Goal: Task Accomplishment & Management: Manage account settings

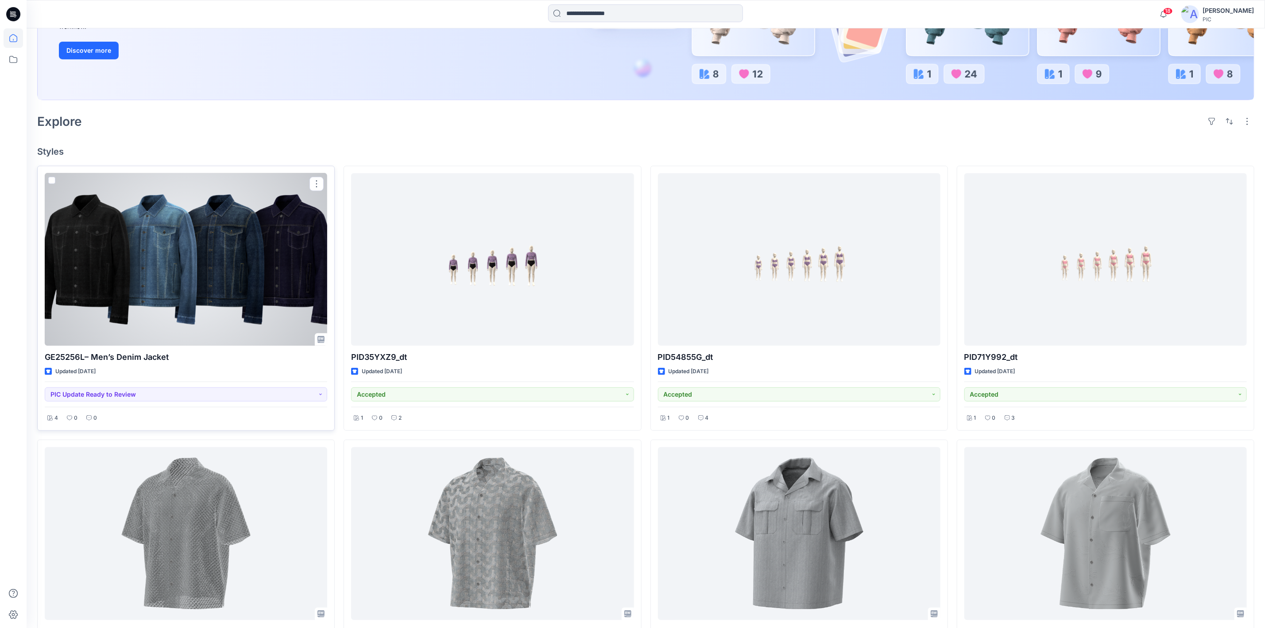
scroll to position [177, 0]
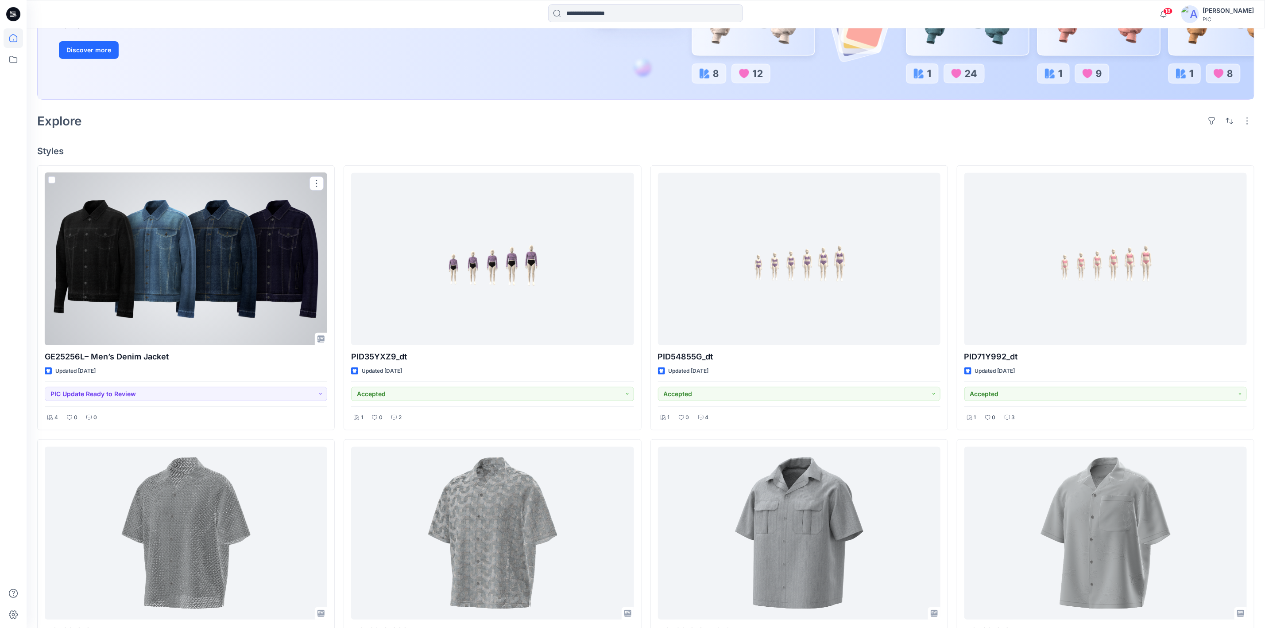
click at [136, 277] on div at bounding box center [186, 259] width 283 height 172
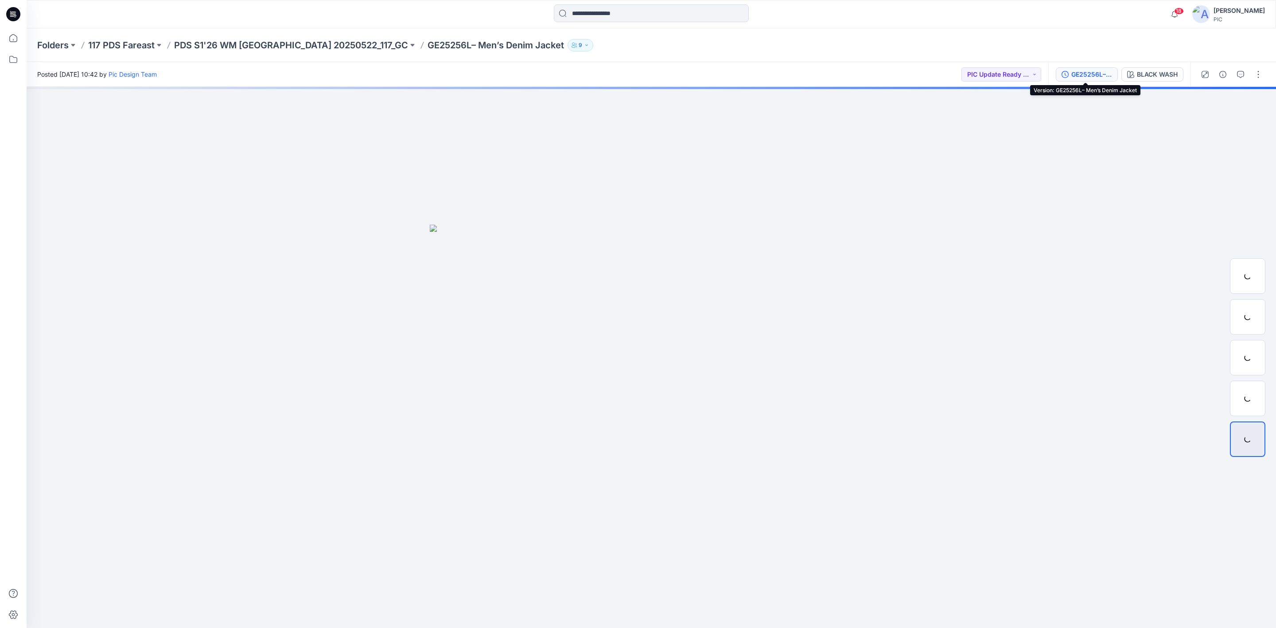
click at [1086, 71] on div "GE25256L– Men’s Denim Jacket" at bounding box center [1091, 75] width 41 height 10
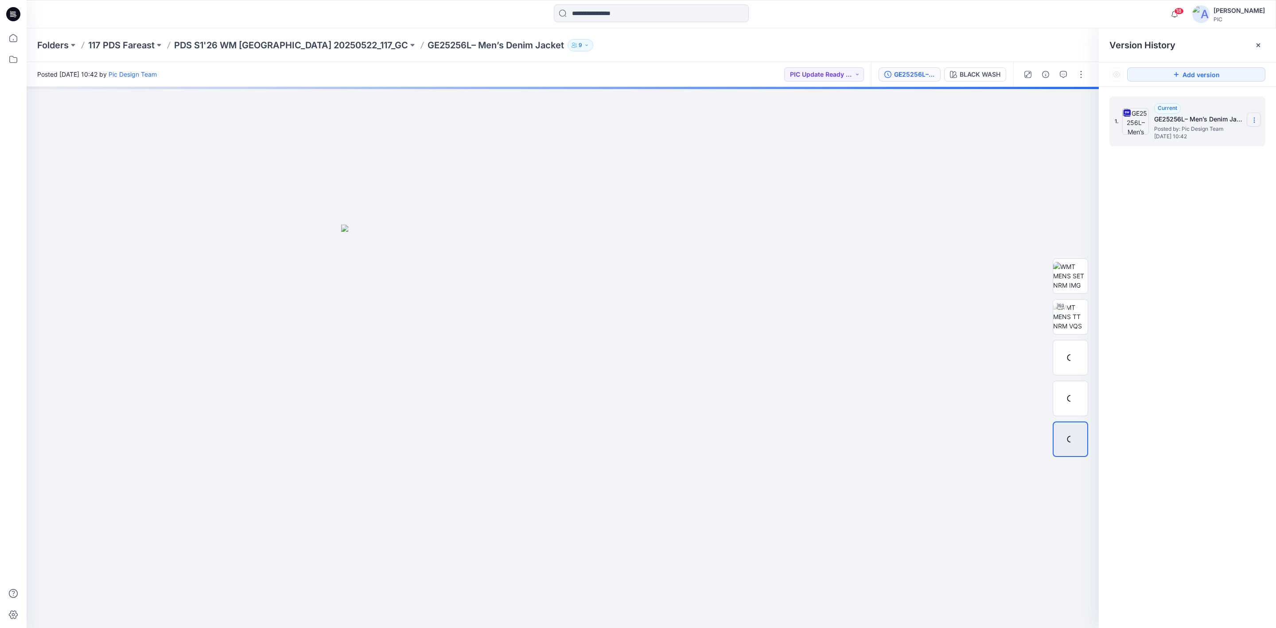
click at [1251, 122] on icon at bounding box center [1253, 119] width 7 height 7
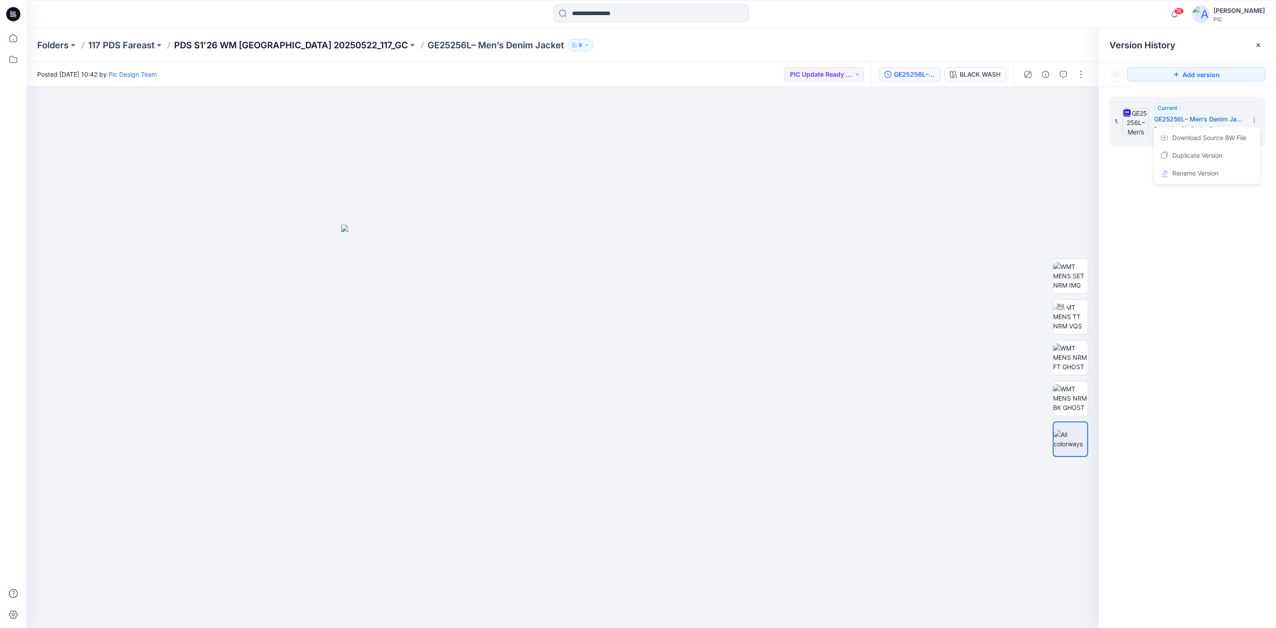
click at [202, 51] on div "Folders 117 PDS Fareast PDS S1'26 WM USA 20250522_117_GC GE25256L– Men’s Denim …" at bounding box center [651, 45] width 1249 height 34
click at [207, 47] on p "PDS S1'26 WM USA 20250522_117_GC" at bounding box center [291, 45] width 234 height 12
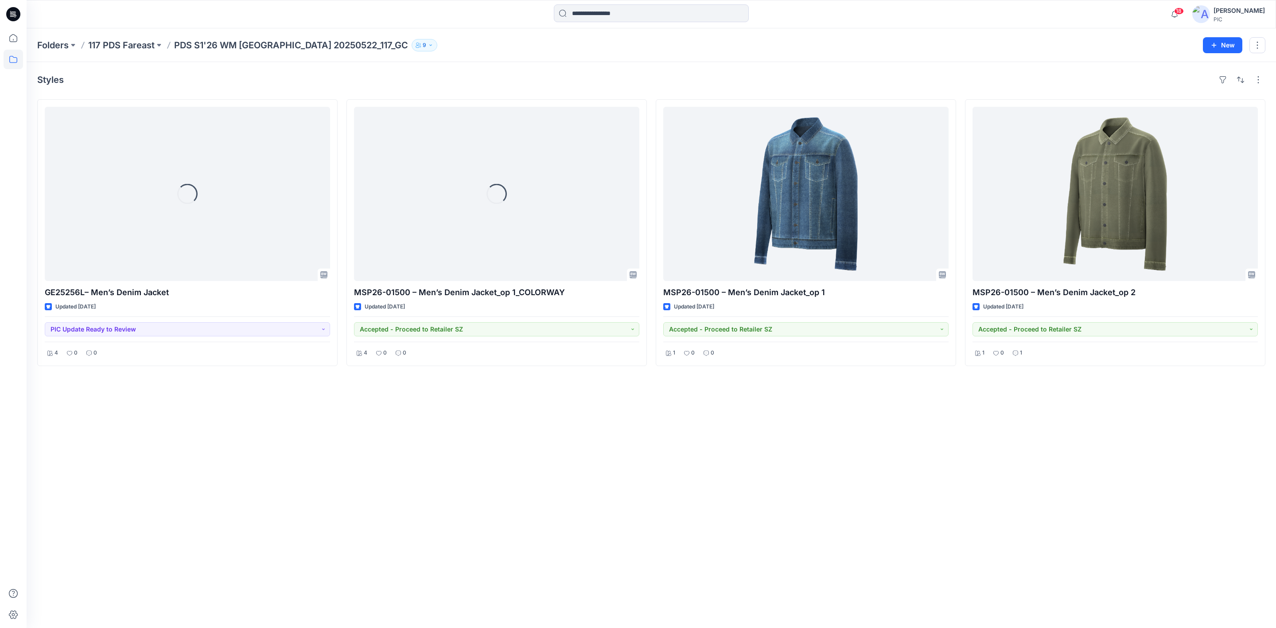
click at [469, 481] on div "Styles Loading... GE25256L– Men’s Denim Jacket Updated 2 days ago PIC Update Re…" at bounding box center [651, 345] width 1249 height 566
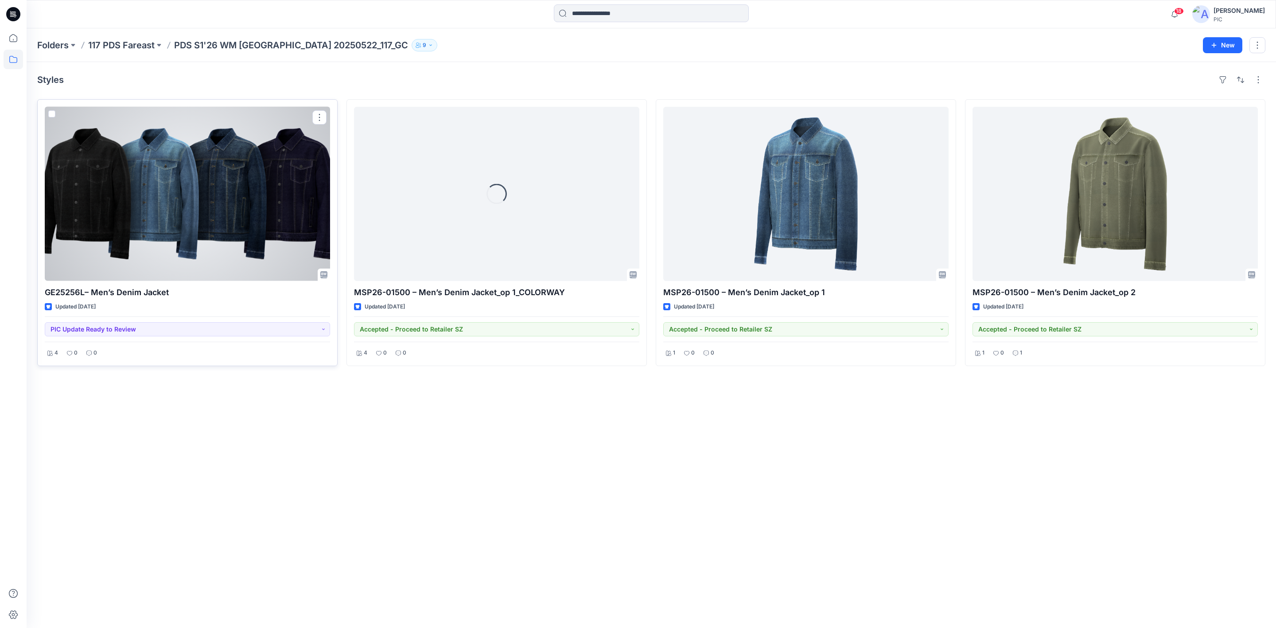
click at [202, 182] on div at bounding box center [187, 194] width 285 height 174
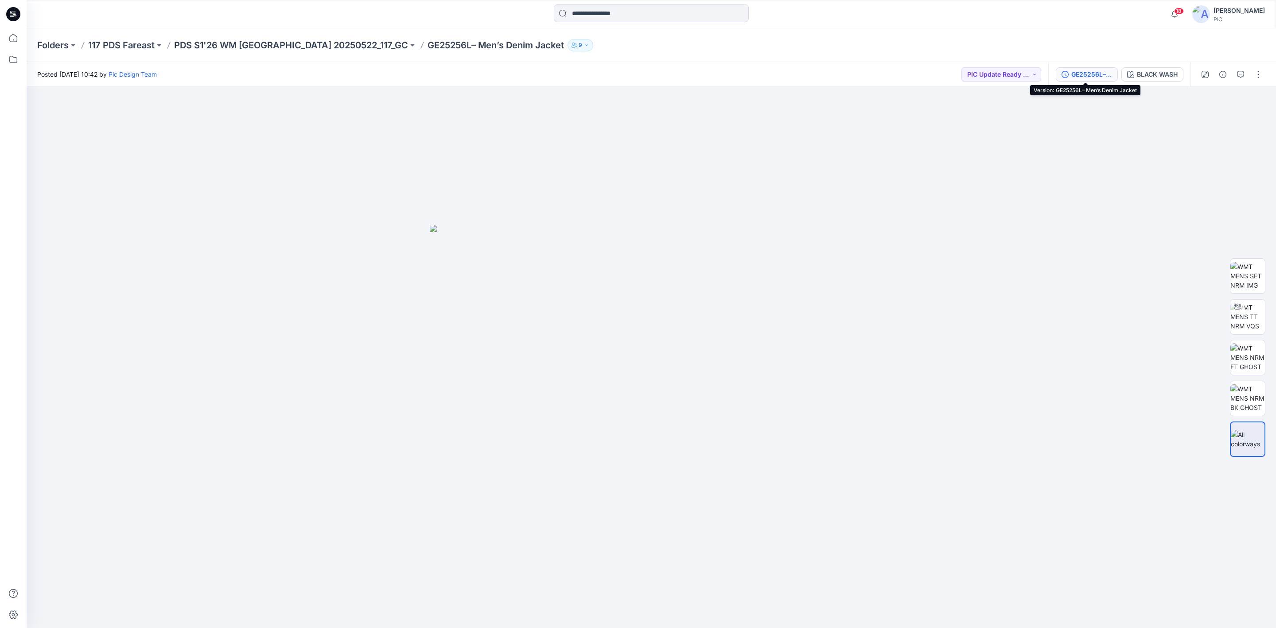
click at [1098, 73] on div "GE25256L– Men’s Denim Jacket" at bounding box center [1091, 75] width 41 height 10
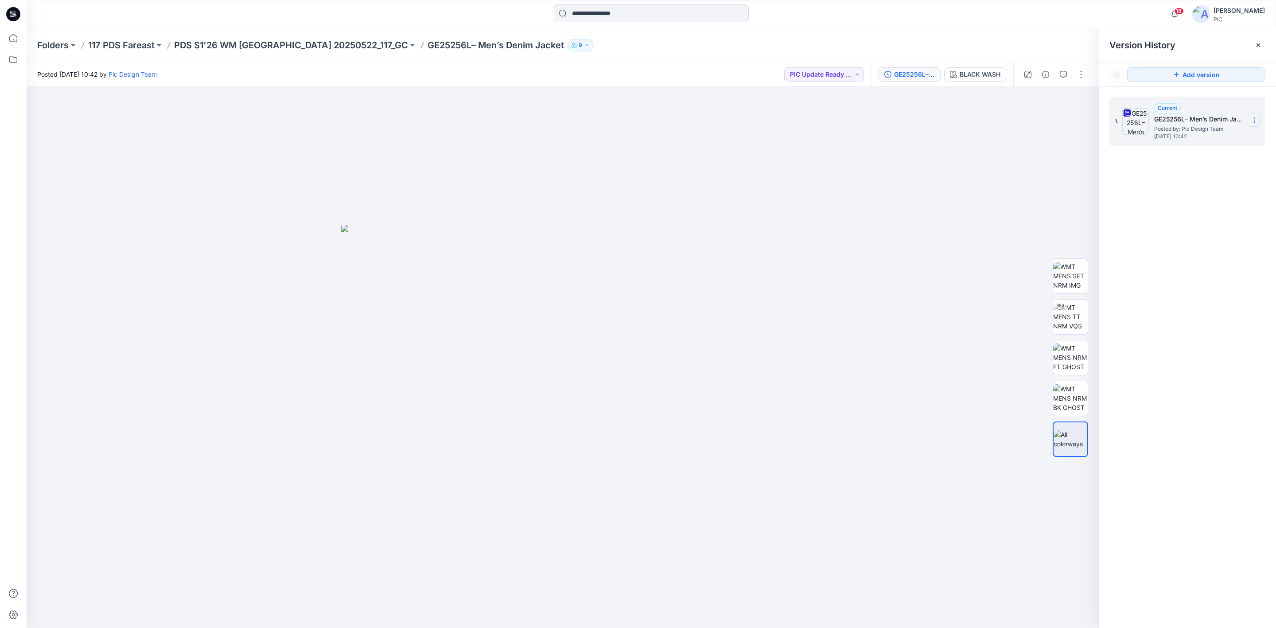
click at [1254, 120] on icon at bounding box center [1253, 119] width 7 height 7
click at [1213, 8] on div "[PERSON_NAME]" at bounding box center [1238, 10] width 51 height 11
click at [1172, 140] on div "Sign out" at bounding box center [1198, 140] width 129 height 17
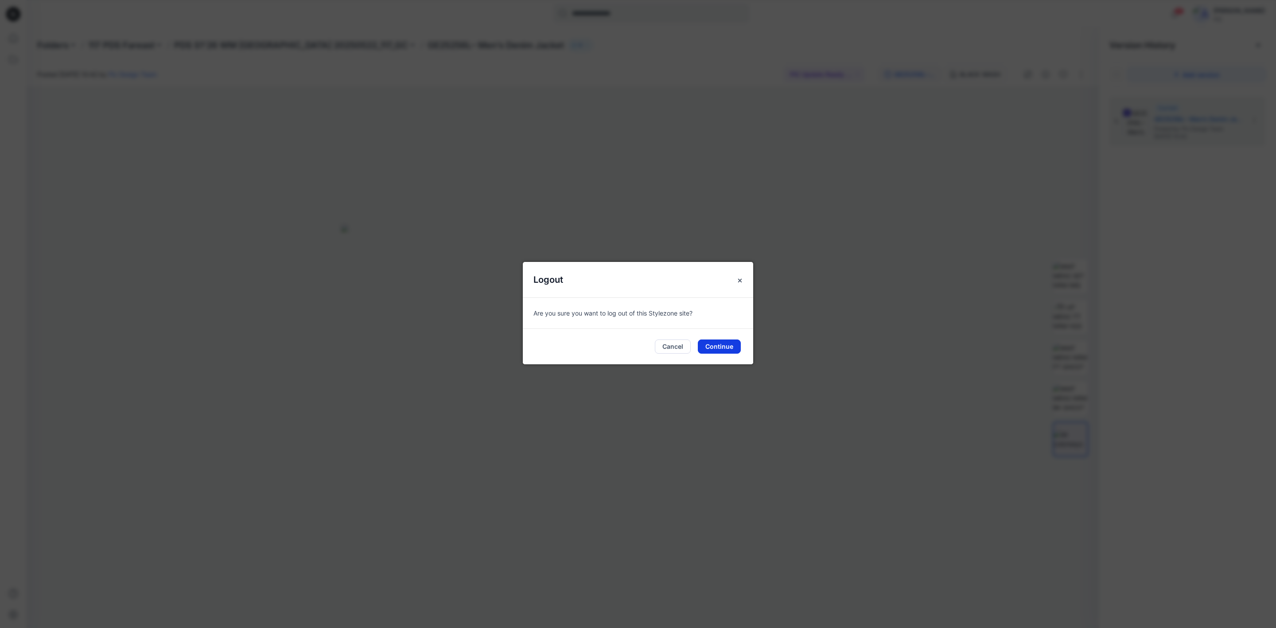
click at [714, 347] on button "Continue" at bounding box center [719, 346] width 43 height 14
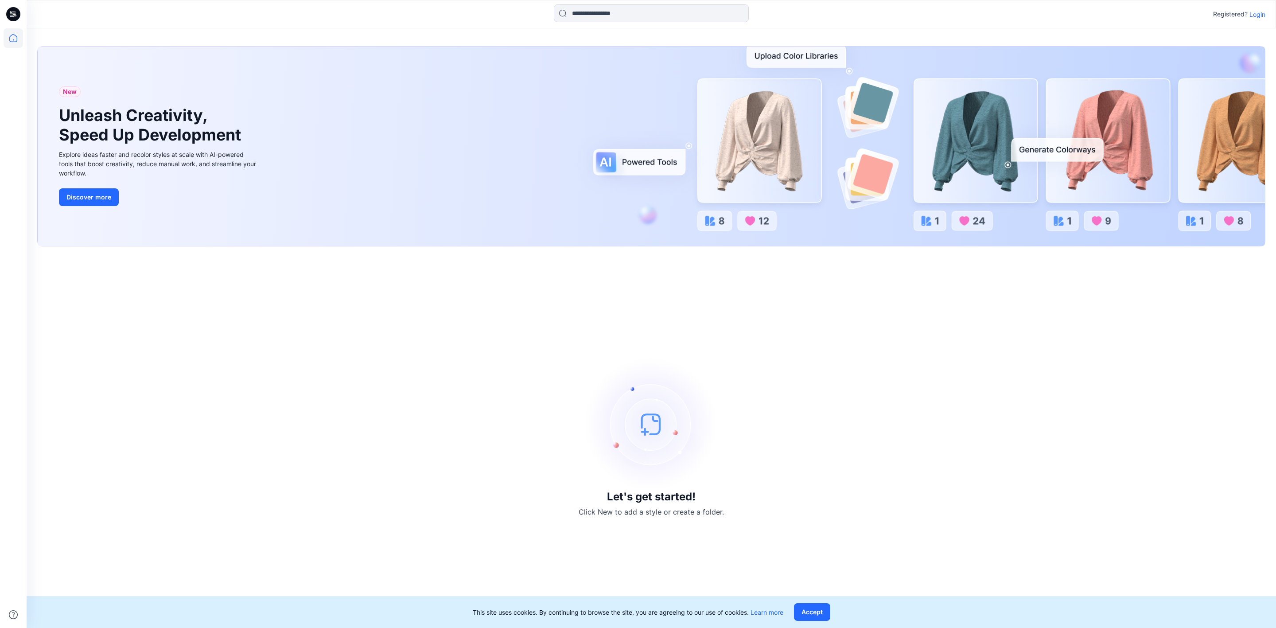
click at [1261, 15] on p "Login" at bounding box center [1257, 14] width 16 height 9
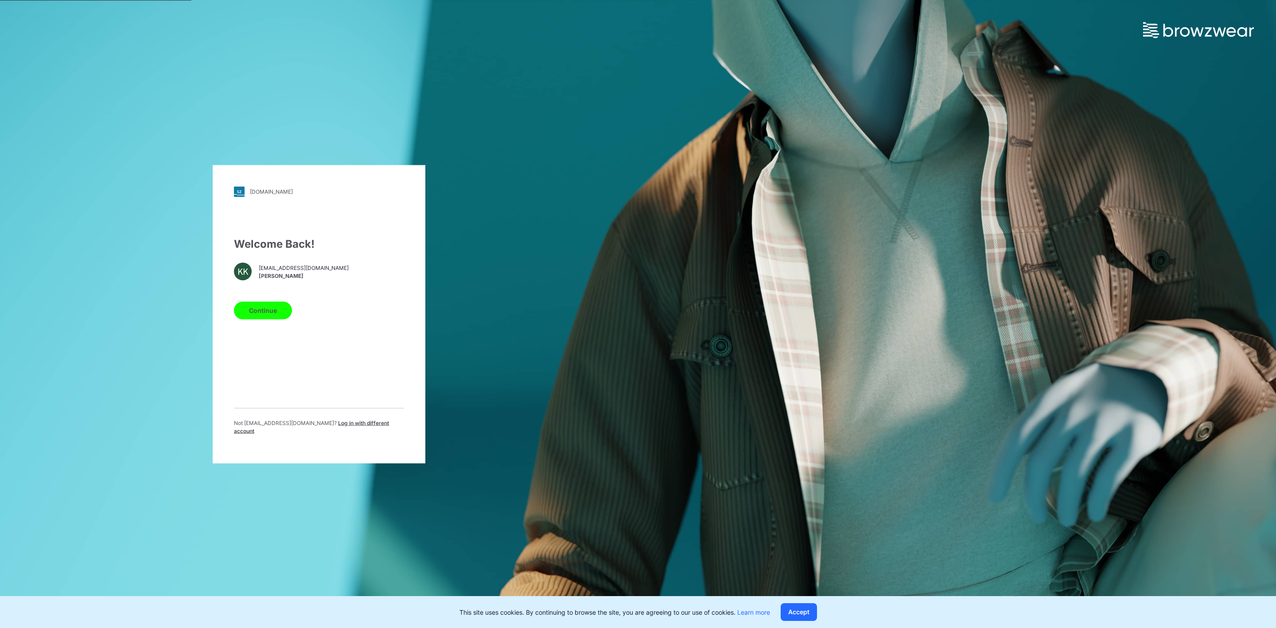
click at [320, 428] on span "Log in with different account" at bounding box center [311, 426] width 155 height 15
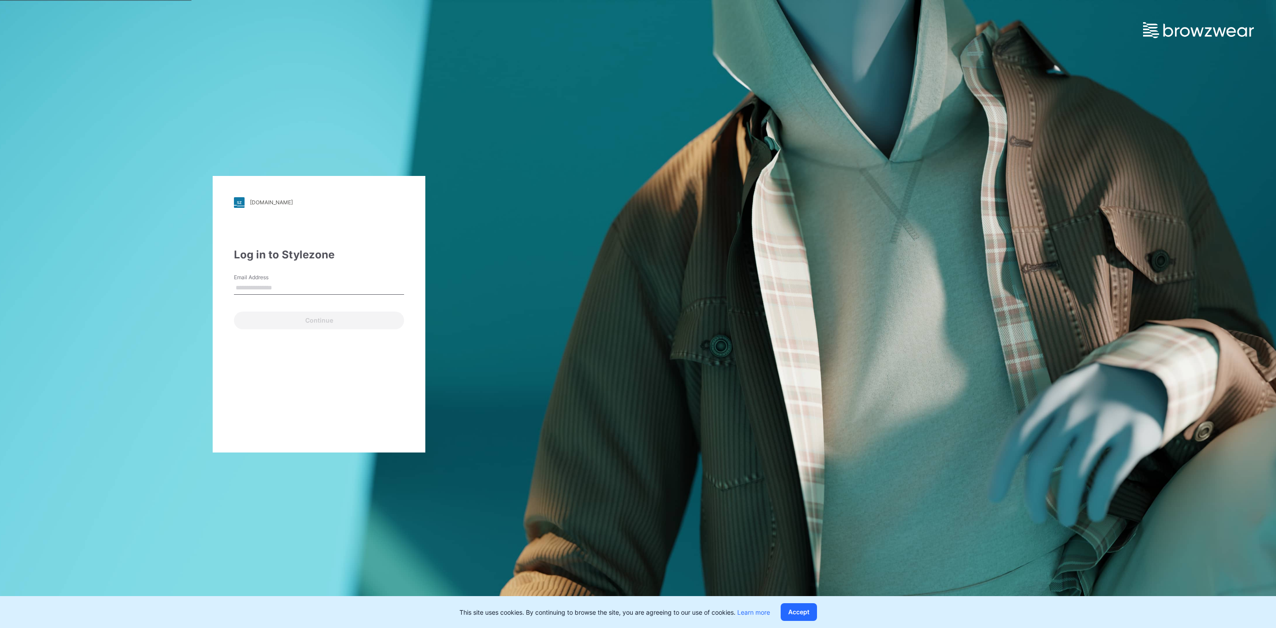
type input "**********"
click at [315, 320] on button "Continue" at bounding box center [319, 320] width 170 height 18
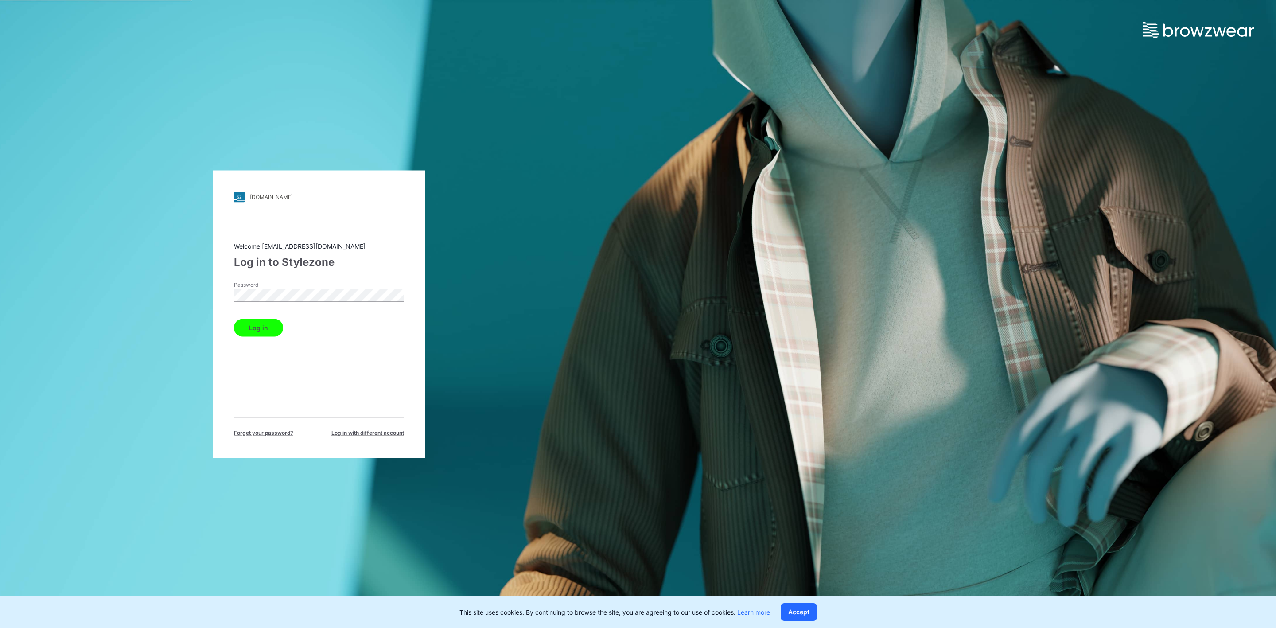
click at [251, 327] on button "Log in" at bounding box center [258, 327] width 49 height 18
